Goal: Task Accomplishment & Management: Use online tool/utility

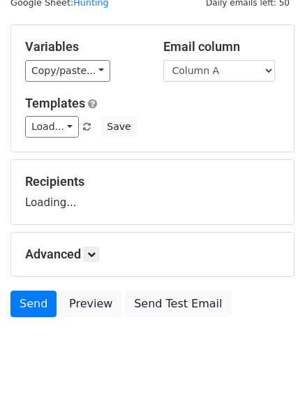
scroll to position [79, 0]
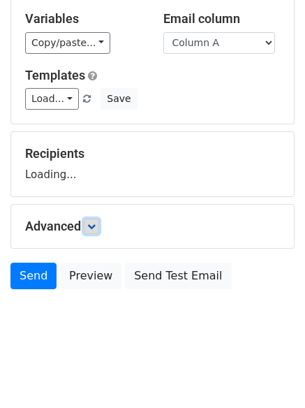
click at [93, 220] on link at bounding box center [91, 226] width 15 height 15
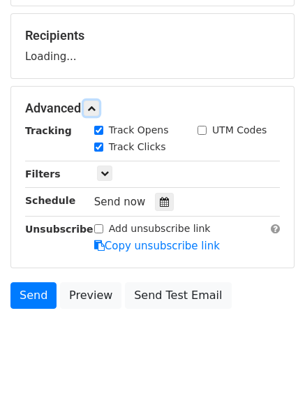
scroll to position [216, 0]
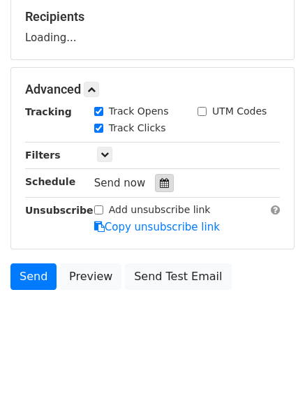
click at [155, 183] on div at bounding box center [164, 183] width 19 height 18
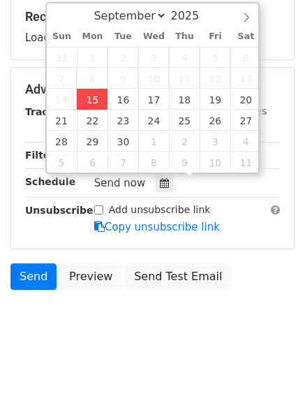
type input "2025-09-15 12:00"
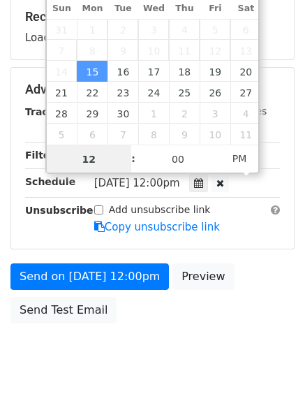
scroll to position [1, 0]
type input "4"
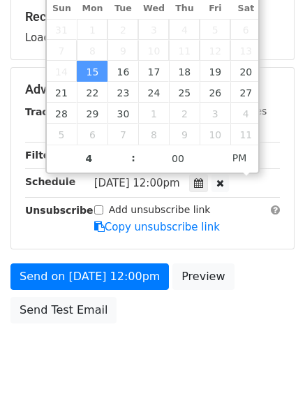
type input "2025-09-15 16:00"
click at [152, 333] on body "New Campaign Daily emails left: 50 Google Sheet: Hunting Variables Copy/paste..…" at bounding box center [152, 91] width 305 height 592
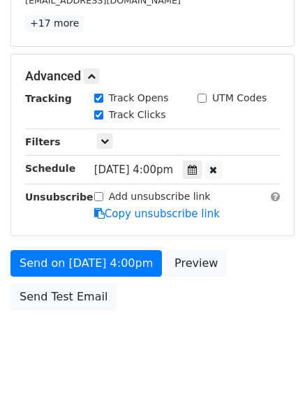
scroll to position [305, 0]
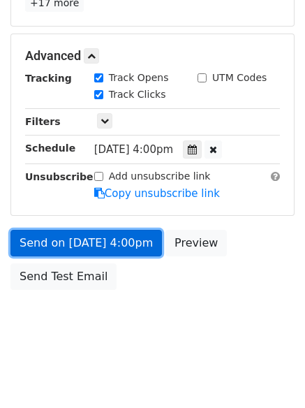
click at [117, 231] on link "Send on Sep 15 at 4:00pm" at bounding box center [86, 243] width 152 height 27
click at [101, 242] on link "Send on Sep 15 at 4:00pm" at bounding box center [86, 243] width 152 height 27
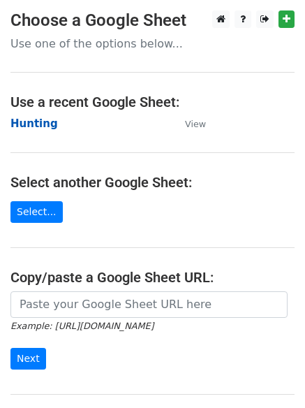
click at [27, 118] on strong "Hunting" at bounding box center [34, 123] width 48 height 13
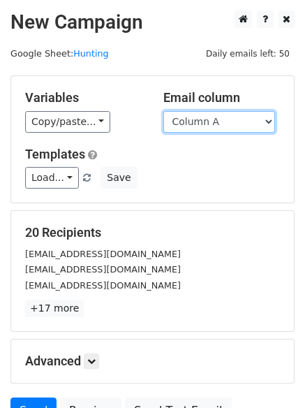
click at [203, 124] on select "Column A Column B Column C Column D Column E Column F" at bounding box center [220, 122] width 112 height 22
select select "Column B"
click at [164, 111] on select "Column A Column B Column C Column D Column E Column F" at bounding box center [220, 122] width 112 height 22
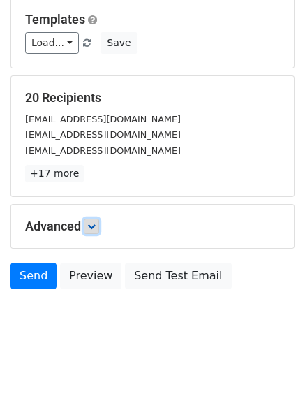
click at [96, 227] on icon at bounding box center [91, 226] width 8 height 8
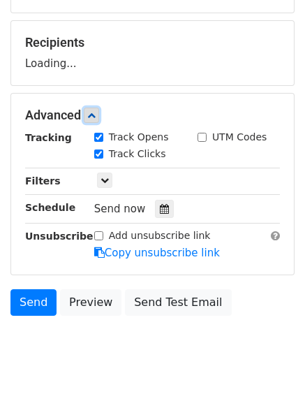
scroll to position [192, 0]
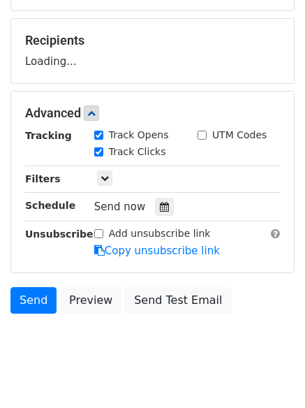
click at [154, 219] on div "Tracking Track Opens UTM Codes Track Clicks Filters Only include spreadsheet ro…" at bounding box center [152, 193] width 255 height 131
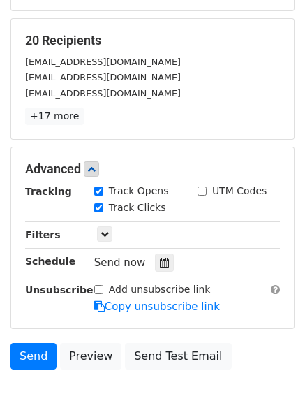
click at [159, 213] on div "Track Clicks" at bounding box center [135, 209] width 103 height 17
click at [165, 253] on div "Tracking Track Opens UTM Codes Track Clicks Filters Only include spreadsheet ro…" at bounding box center [152, 249] width 255 height 131
click at [161, 257] on div at bounding box center [164, 263] width 19 height 18
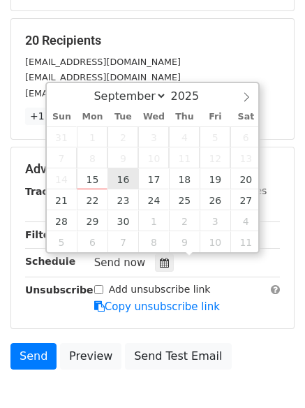
type input "2025-09-16 12:00"
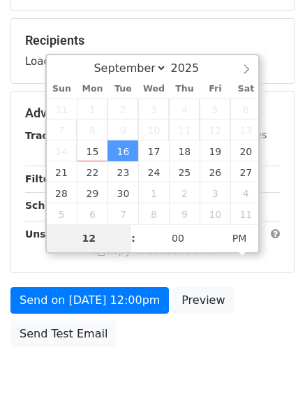
type input "5"
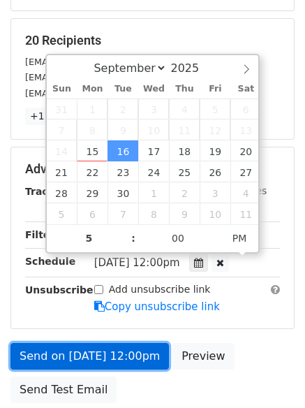
type input "2025-09-16 17:00"
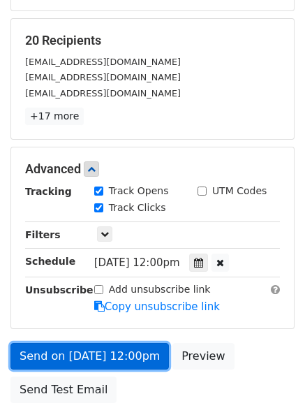
click at [101, 354] on link "Send on Sep 16 at 12:00pm" at bounding box center [89, 356] width 159 height 27
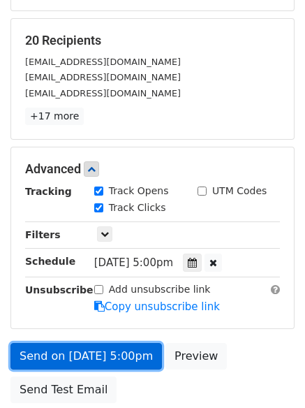
click at [110, 351] on link "Send on Sep 16 at 5:00pm" at bounding box center [86, 356] width 152 height 27
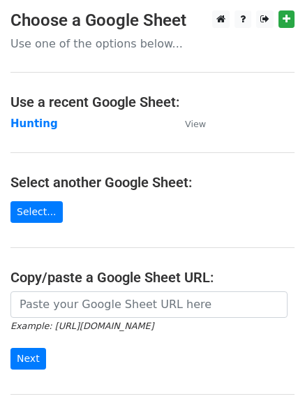
click at [24, 115] on main "Choose a Google Sheet Use one of the options below... Use a recent Google Sheet…" at bounding box center [152, 227] width 305 height 434
click at [25, 121] on strong "Hunting" at bounding box center [34, 123] width 48 height 13
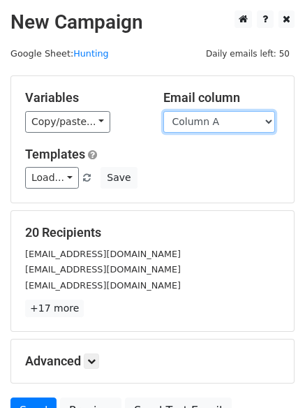
click at [212, 128] on select "Column A Column B Column C Column D Column E Column F" at bounding box center [220, 122] width 112 height 22
select select "Column C"
click at [164, 111] on select "Column A Column B Column C Column D Column E Column F" at bounding box center [220, 122] width 112 height 22
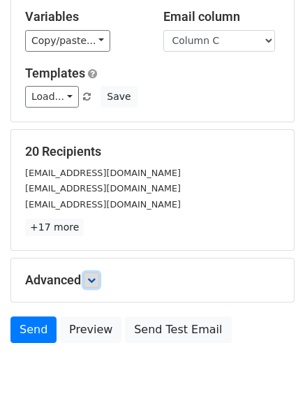
click at [94, 273] on link at bounding box center [91, 280] width 15 height 15
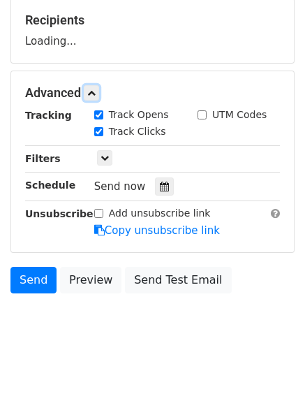
scroll to position [213, 0]
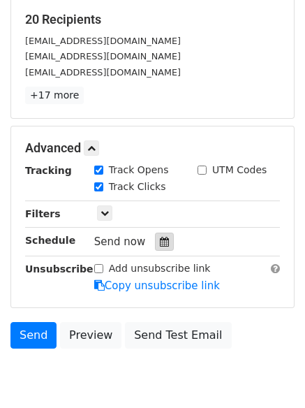
click at [160, 247] on icon at bounding box center [164, 242] width 9 height 10
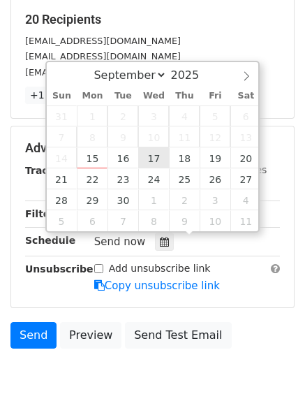
type input "2025-09-17 12:00"
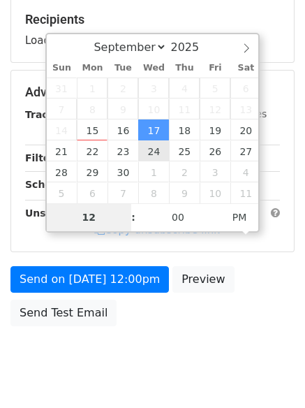
type input "6"
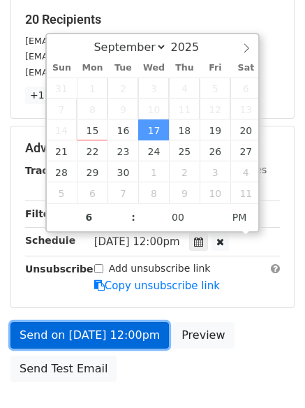
type input "2025-09-17 18:00"
click at [90, 333] on link "Send on Sep 17 at 12:00pm" at bounding box center [89, 335] width 159 height 27
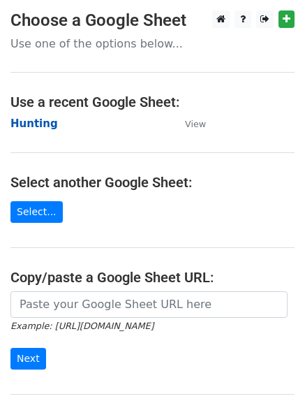
click at [37, 121] on strong "Hunting" at bounding box center [34, 123] width 48 height 13
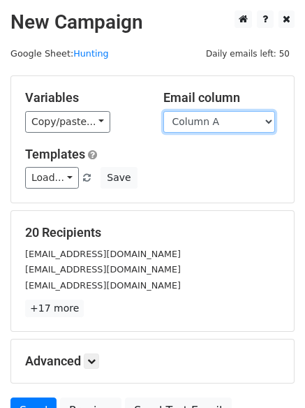
click at [229, 124] on select "Column A Column B Column C Column D Column E Column F" at bounding box center [220, 122] width 112 height 22
select select "Column D"
click at [164, 111] on select "Column A Column B Column C Column D Column E Column F" at bounding box center [220, 122] width 112 height 22
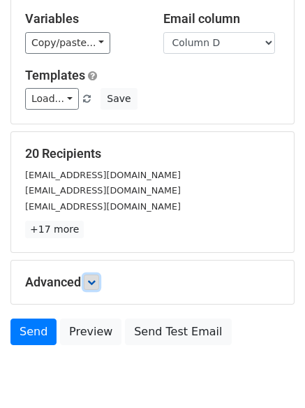
drag, startPoint x: 93, startPoint y: 222, endPoint x: 101, endPoint y: 229, distance: 10.9
click at [94, 278] on icon at bounding box center [91, 282] width 8 height 8
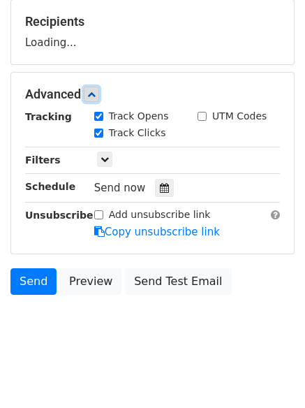
scroll to position [212, 0]
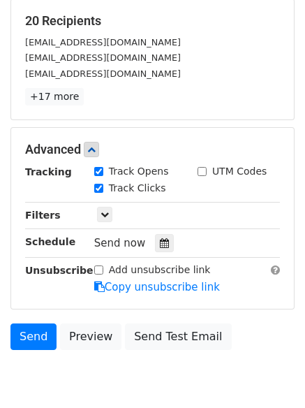
drag, startPoint x: 157, startPoint y: 245, endPoint x: 168, endPoint y: 236, distance: 13.4
click at [160, 245] on icon at bounding box center [164, 243] width 9 height 10
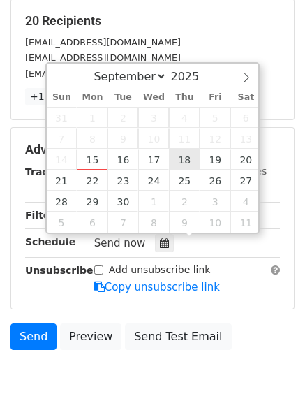
type input "2025-09-18 12:00"
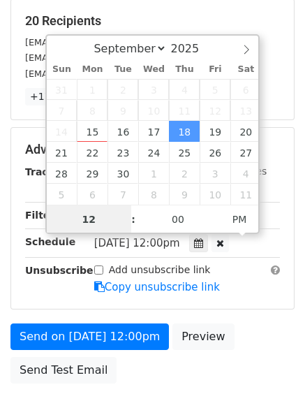
scroll to position [1, 0]
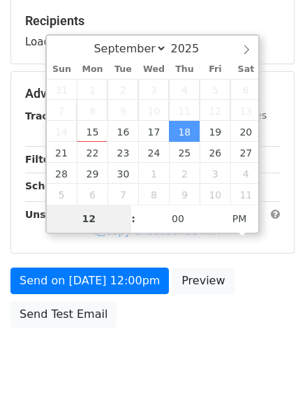
type input "7"
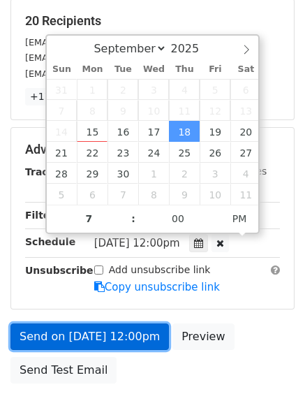
type input "2025-09-18 19:00"
click at [98, 332] on link "Send on Sep 18 at 12:00pm" at bounding box center [89, 337] width 159 height 27
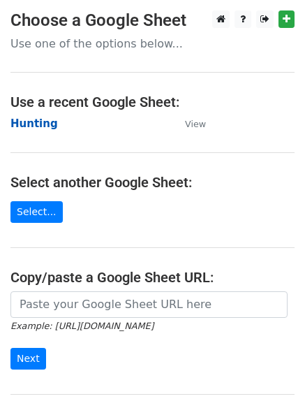
click at [31, 122] on strong "Hunting" at bounding box center [34, 123] width 48 height 13
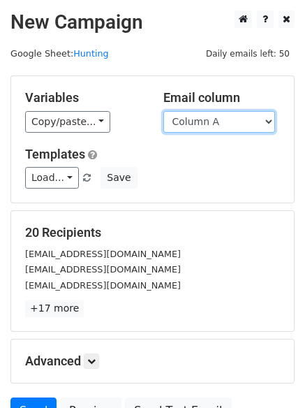
drag, startPoint x: 215, startPoint y: 124, endPoint x: 220, endPoint y: 131, distance: 9.0
click at [215, 124] on select "Column A Column B Column C Column D Column E Column F" at bounding box center [220, 122] width 112 height 22
select select "Column E"
click at [164, 111] on select "Column A Column B Column C Column D Column E Column F" at bounding box center [220, 122] width 112 height 22
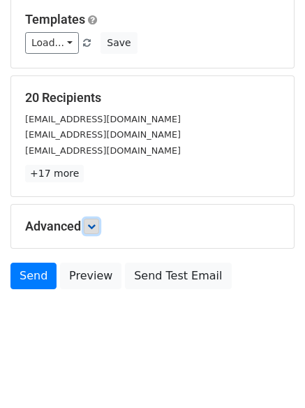
drag, startPoint x: 96, startPoint y: 229, endPoint x: 113, endPoint y: 252, distance: 28.1
click at [96, 229] on icon at bounding box center [91, 226] width 8 height 8
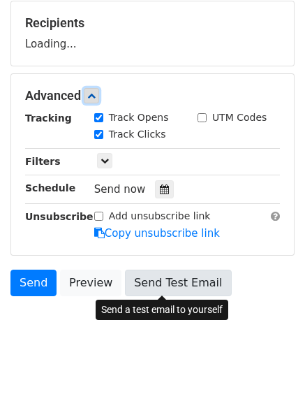
scroll to position [215, 0]
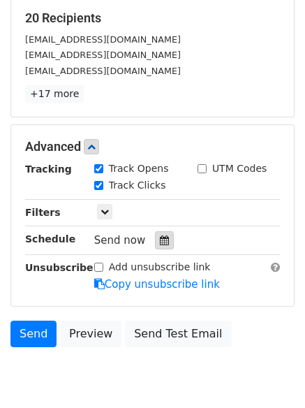
click at [160, 238] on icon at bounding box center [164, 241] width 9 height 10
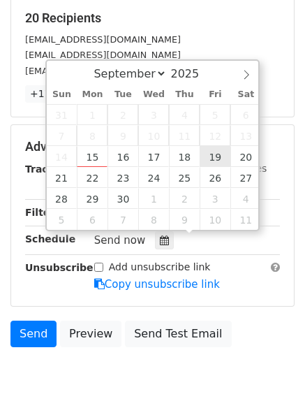
type input "2025-09-19 12:00"
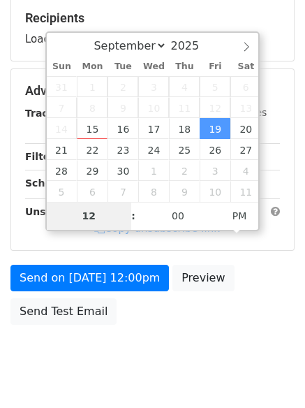
type input "8"
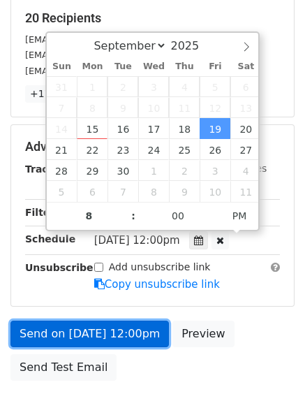
type input "2025-09-19 20:00"
click at [118, 331] on link "Send on Sep 19 at 12:00pm" at bounding box center [89, 334] width 159 height 27
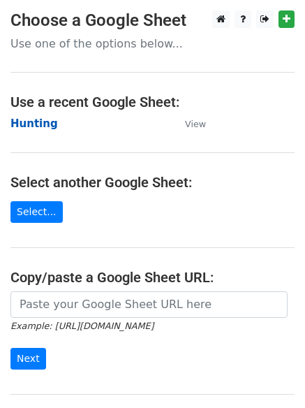
click at [20, 130] on strong "Hunting" at bounding box center [34, 123] width 48 height 13
click at [43, 129] on strong "Hunting" at bounding box center [34, 123] width 48 height 13
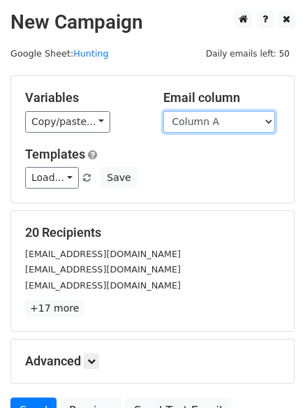
click at [211, 119] on select "Column A Column B Column C Column D Column E Column F" at bounding box center [220, 122] width 112 height 22
select select "Column F"
click at [164, 111] on select "Column A Column B Column C Column D Column E Column F" at bounding box center [220, 122] width 112 height 22
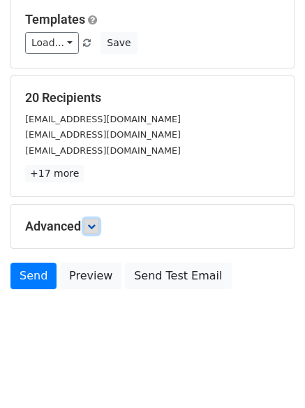
click at [93, 231] on link at bounding box center [91, 226] width 15 height 15
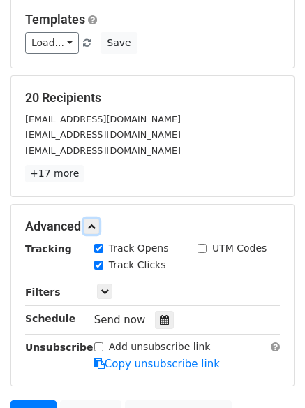
scroll to position [266, 0]
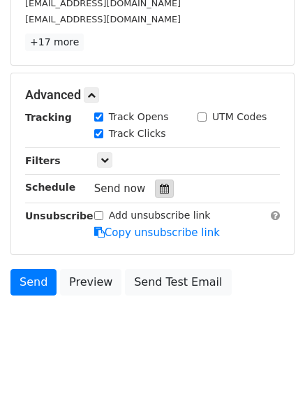
click at [160, 192] on icon at bounding box center [164, 189] width 9 height 10
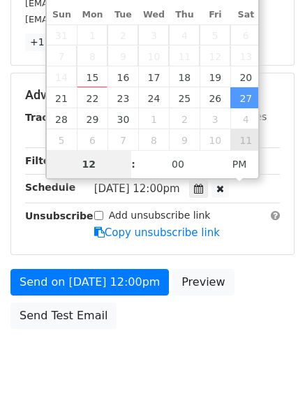
scroll to position [250, 0]
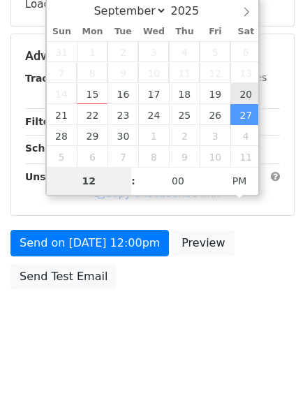
type input "[DATE] 12:00"
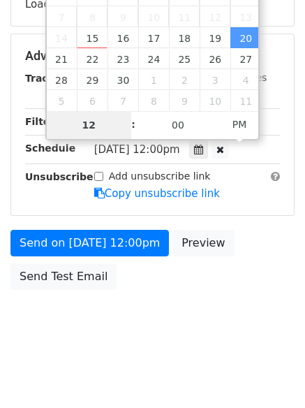
type input "9"
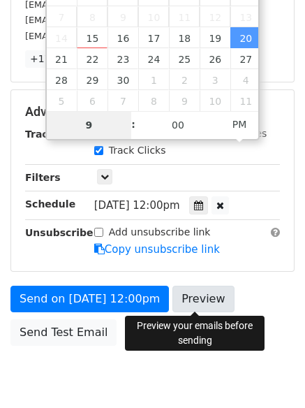
scroll to position [266, 0]
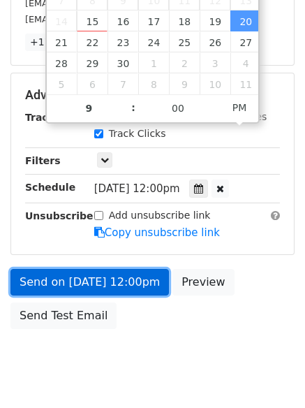
type input "[DATE] 21:00"
click at [99, 284] on link "Send on [DATE] 12:00pm" at bounding box center [89, 282] width 159 height 27
